Goal: Information Seeking & Learning: Learn about a topic

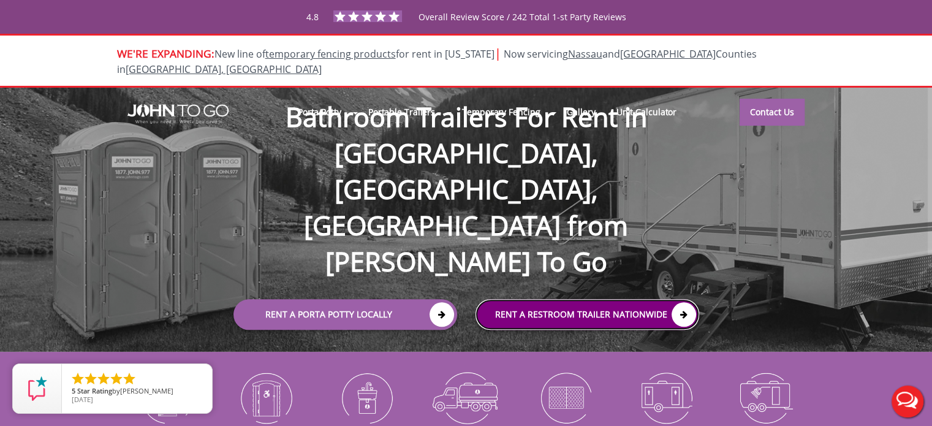
click at [508, 299] on link "rent a RESTROOM TRAILER Nationwide" at bounding box center [588, 314] width 224 height 31
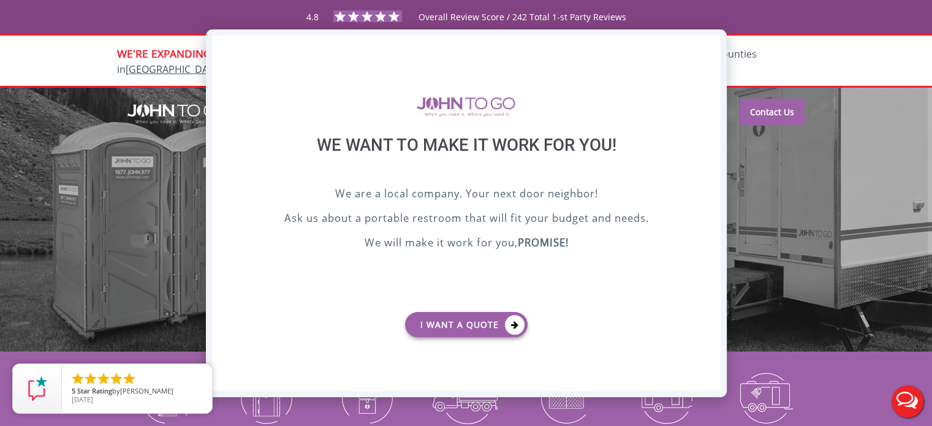
click at [714, 44] on div "X" at bounding box center [710, 46] width 19 height 21
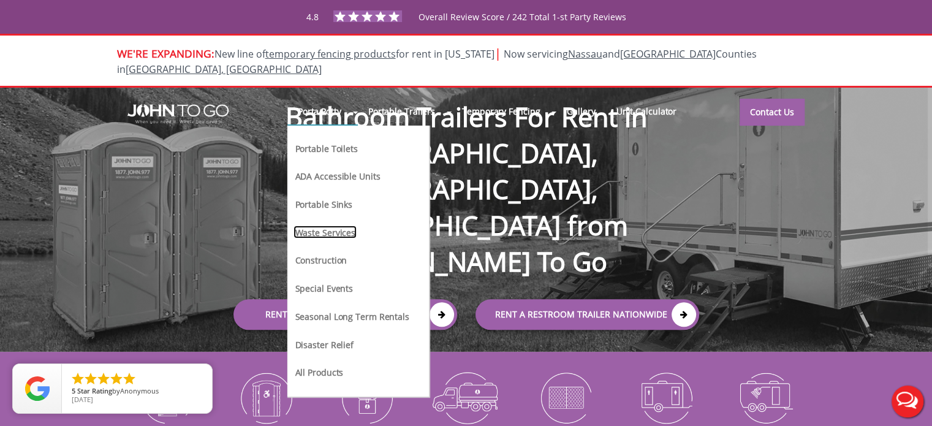
click at [335, 226] on link "Waste Services" at bounding box center [325, 232] width 63 height 13
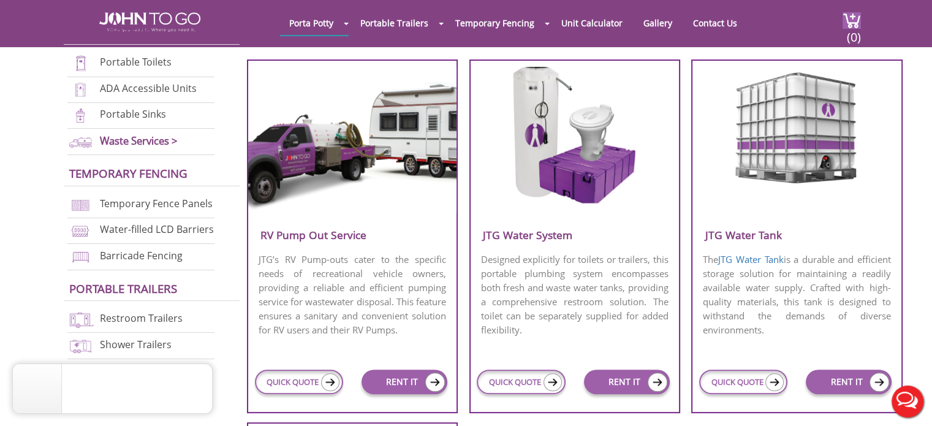
scroll to position [511, 0]
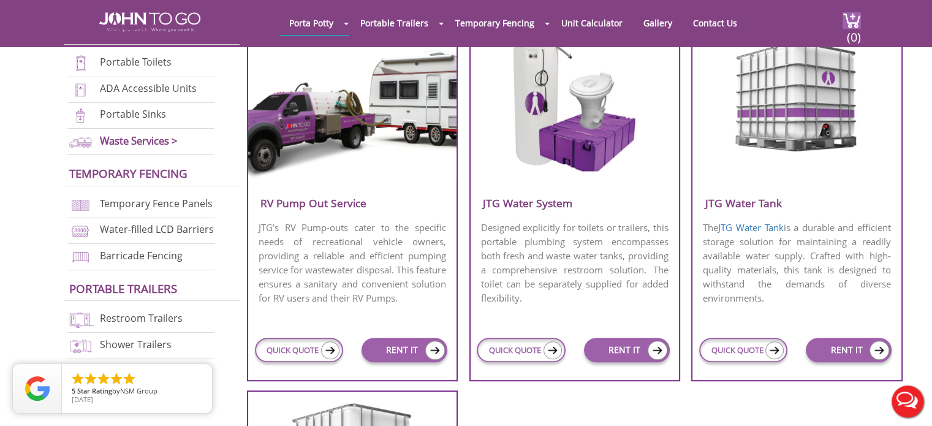
click at [563, 275] on p "Designed explicitly for toilets or trailers, this portable plumbing system enco…" at bounding box center [575, 262] width 208 height 87
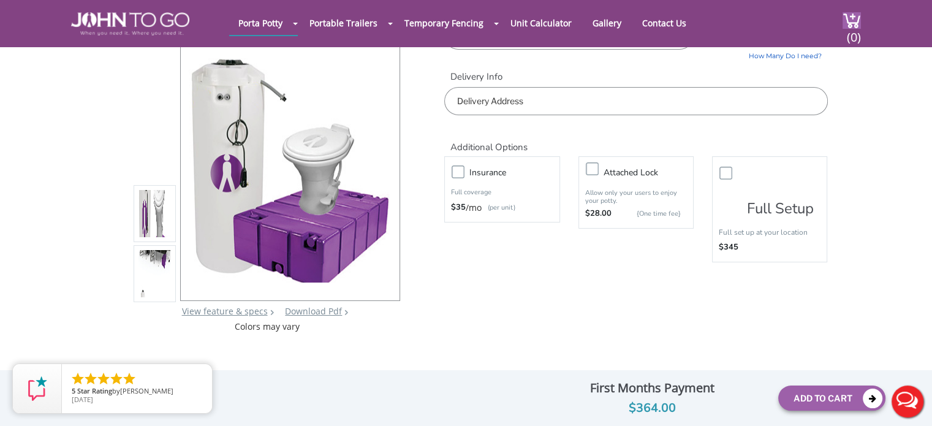
scroll to position [102, 0]
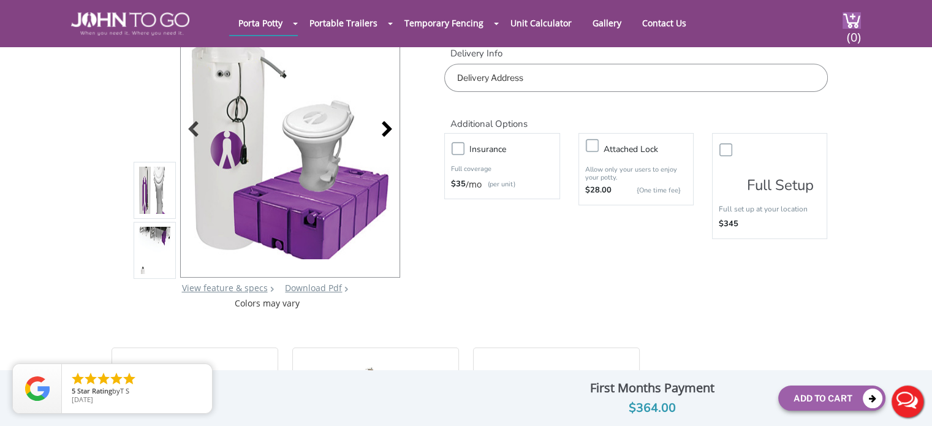
click at [384, 124] on div at bounding box center [383, 130] width 17 height 17
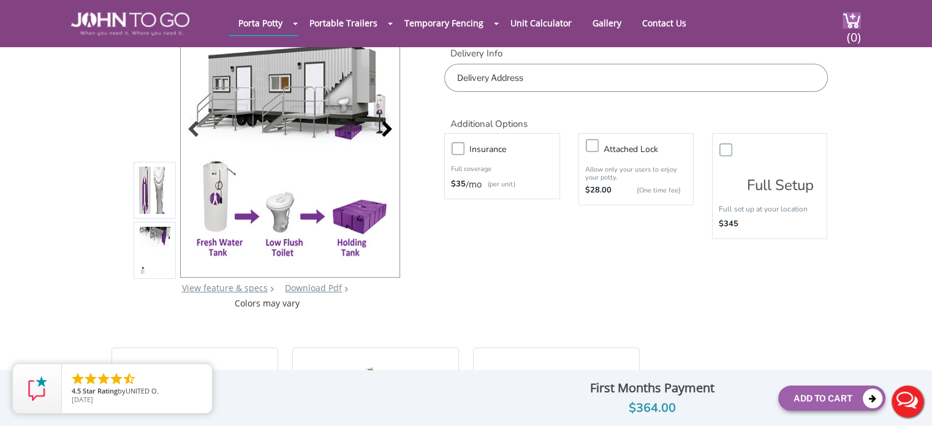
click at [387, 122] on div at bounding box center [383, 130] width 17 height 17
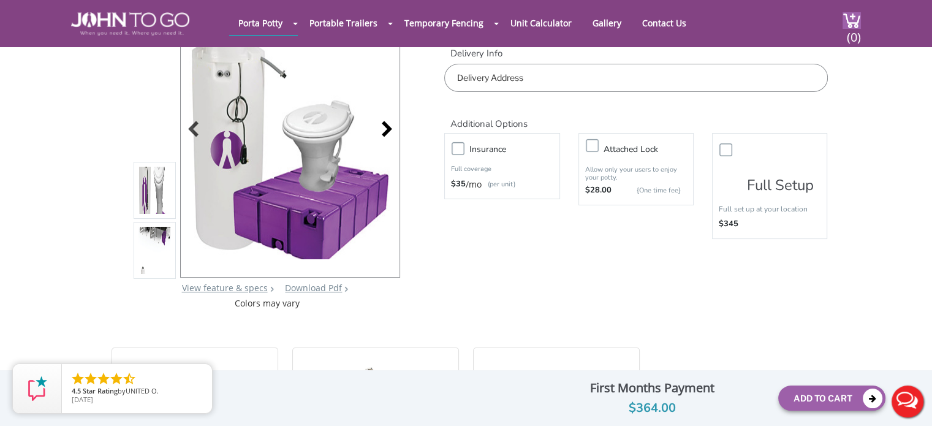
click at [387, 122] on div at bounding box center [383, 130] width 17 height 17
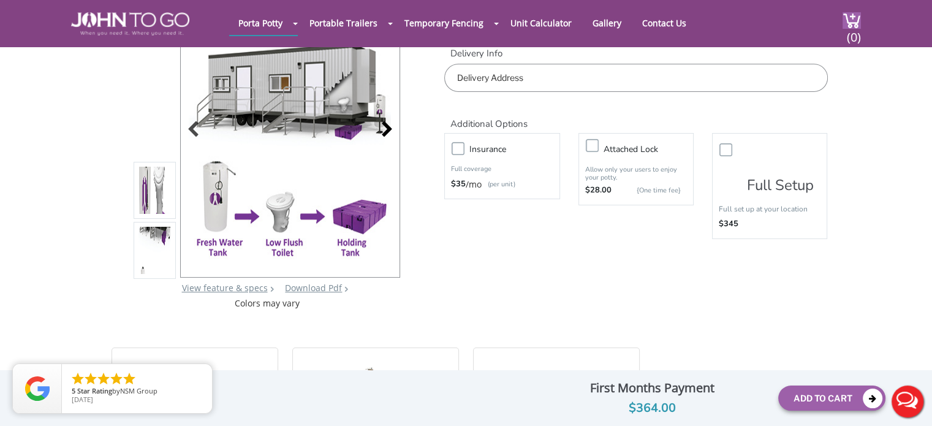
click at [385, 130] on div at bounding box center [383, 130] width 17 height 17
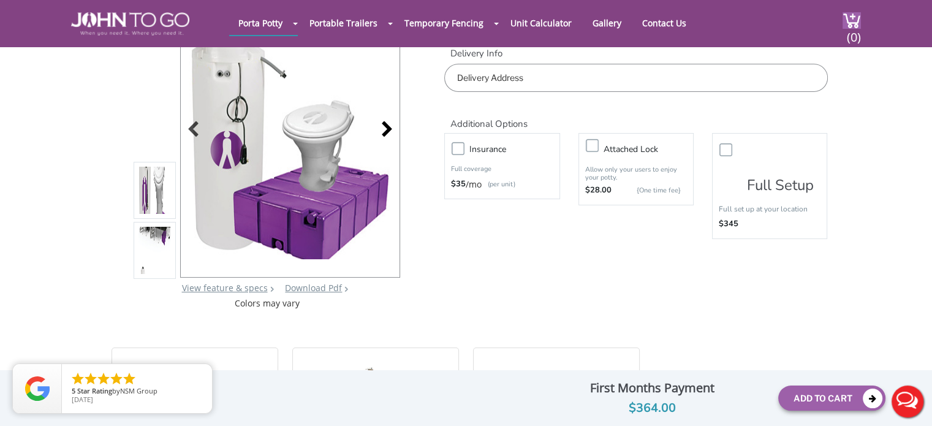
click at [385, 130] on div at bounding box center [383, 130] width 17 height 17
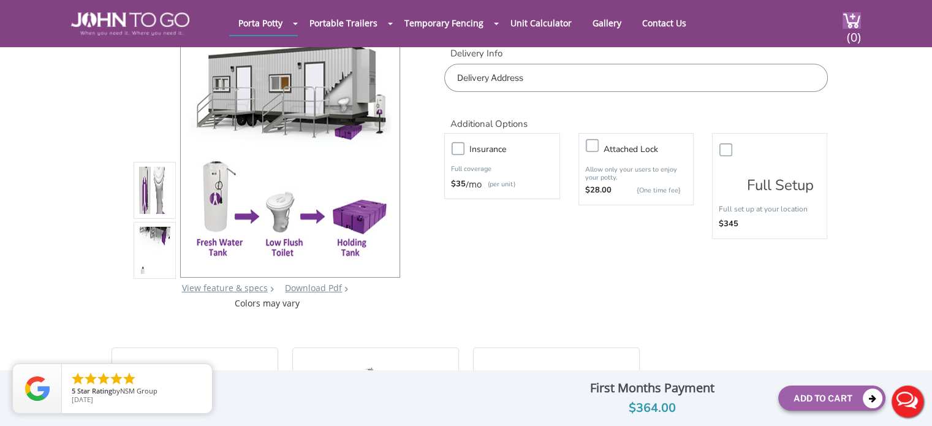
click at [385, 130] on div at bounding box center [290, 130] width 220 height 294
